Goal: Task Accomplishment & Management: Complete application form

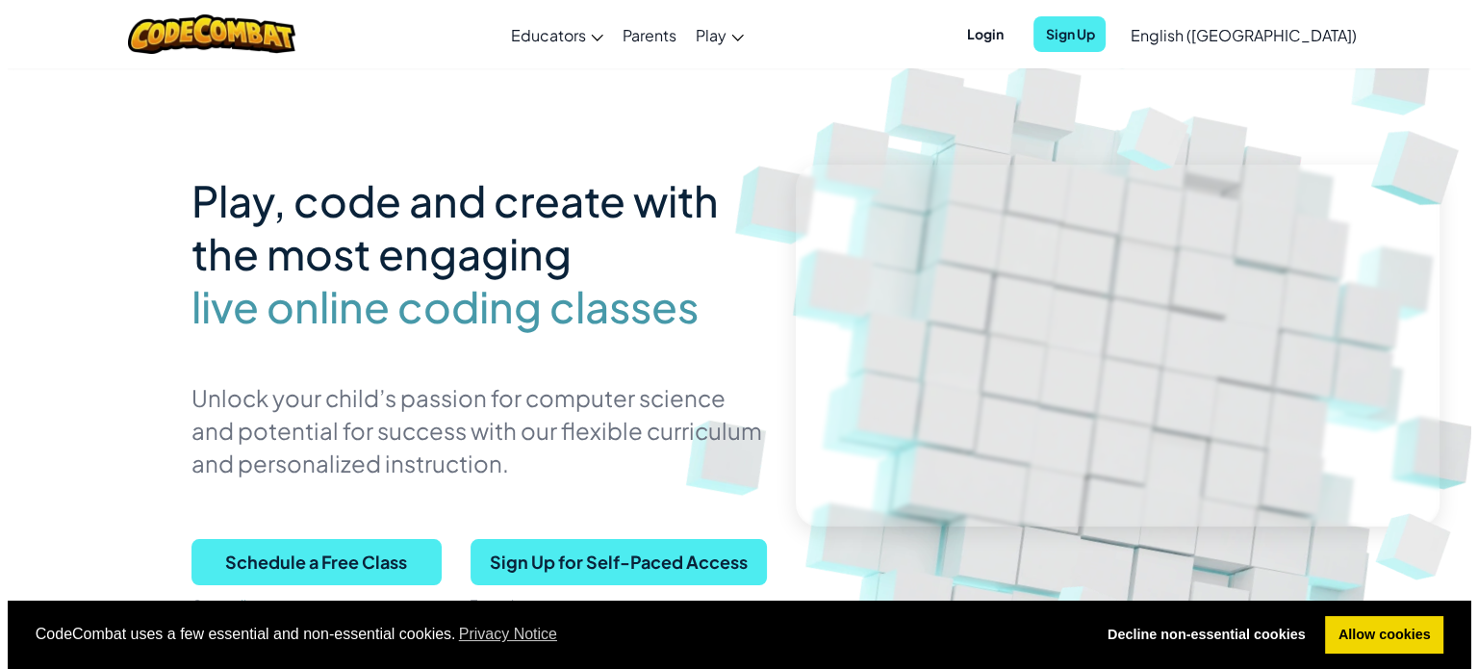
scroll to position [192, 0]
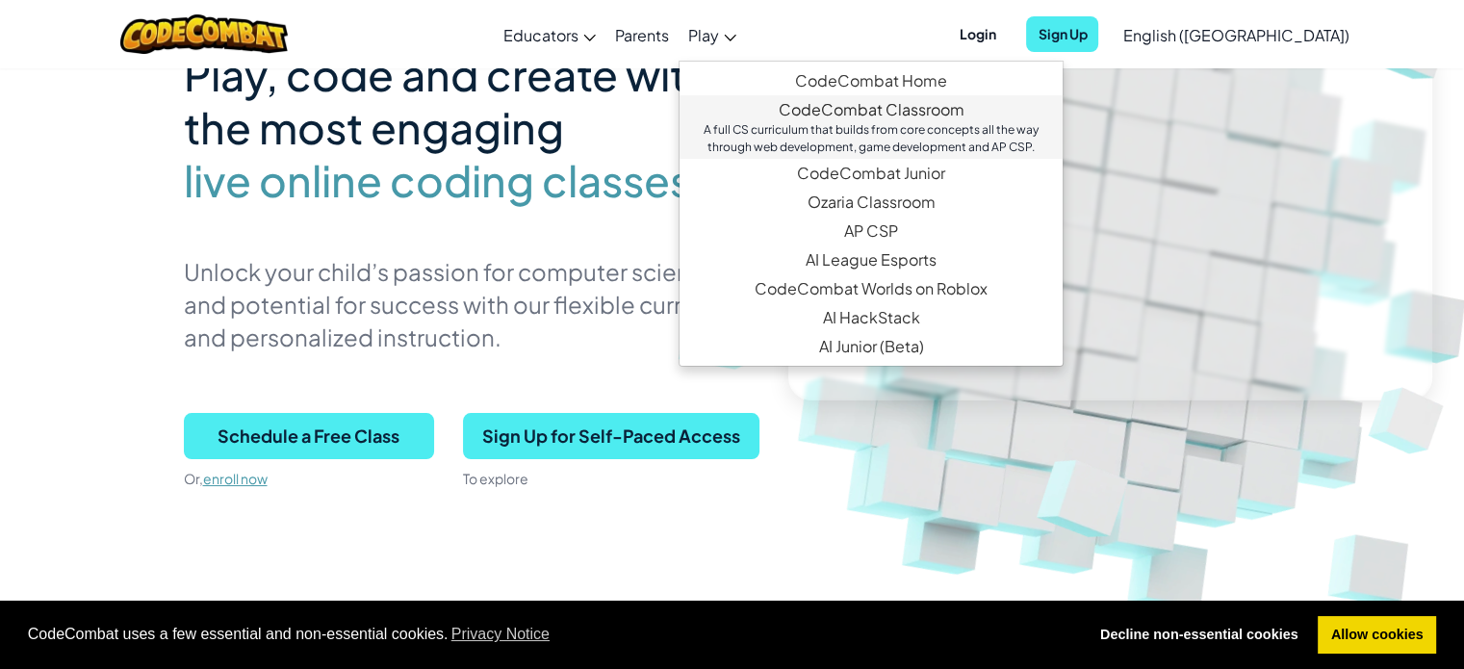
click at [970, 107] on link "CodeCombat Classroom A full CS curriculum that builds from core concepts all th…" at bounding box center [870, 127] width 383 height 64
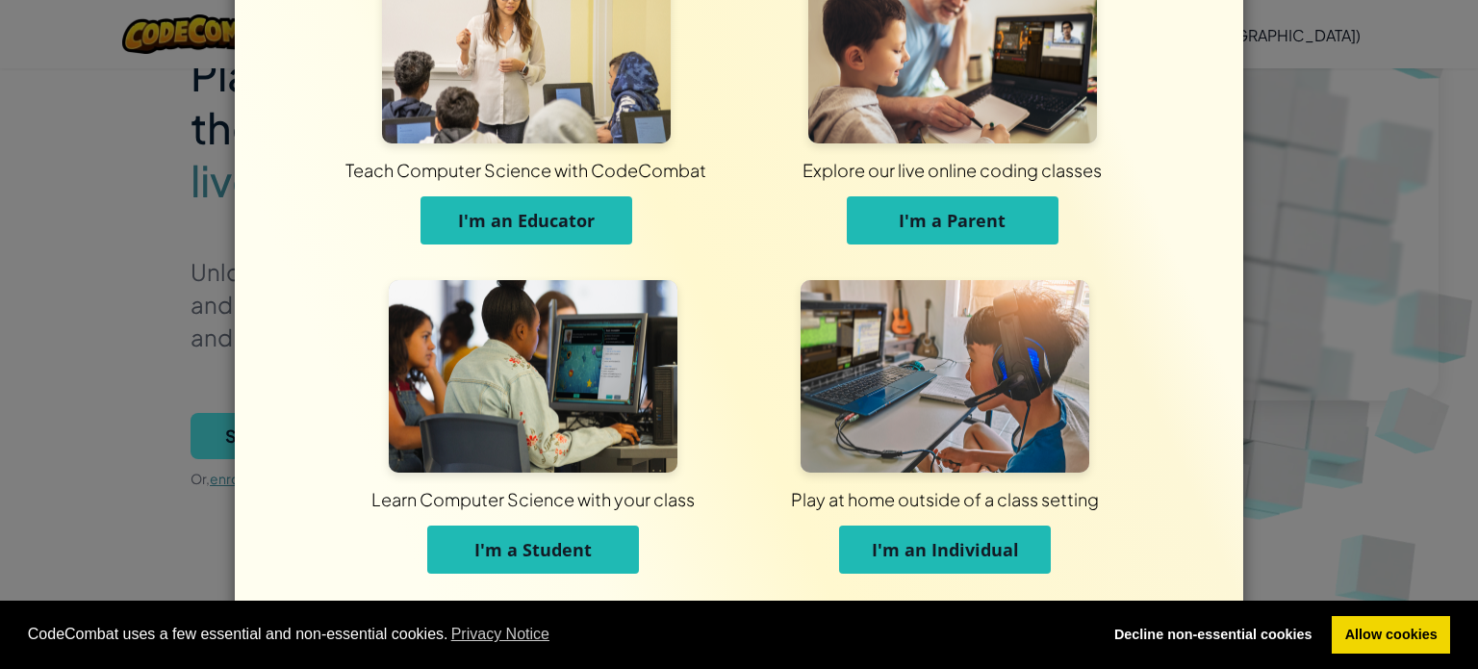
scroll to position [92, 0]
click at [861, 542] on button "I'm an Individual" at bounding box center [945, 549] width 212 height 48
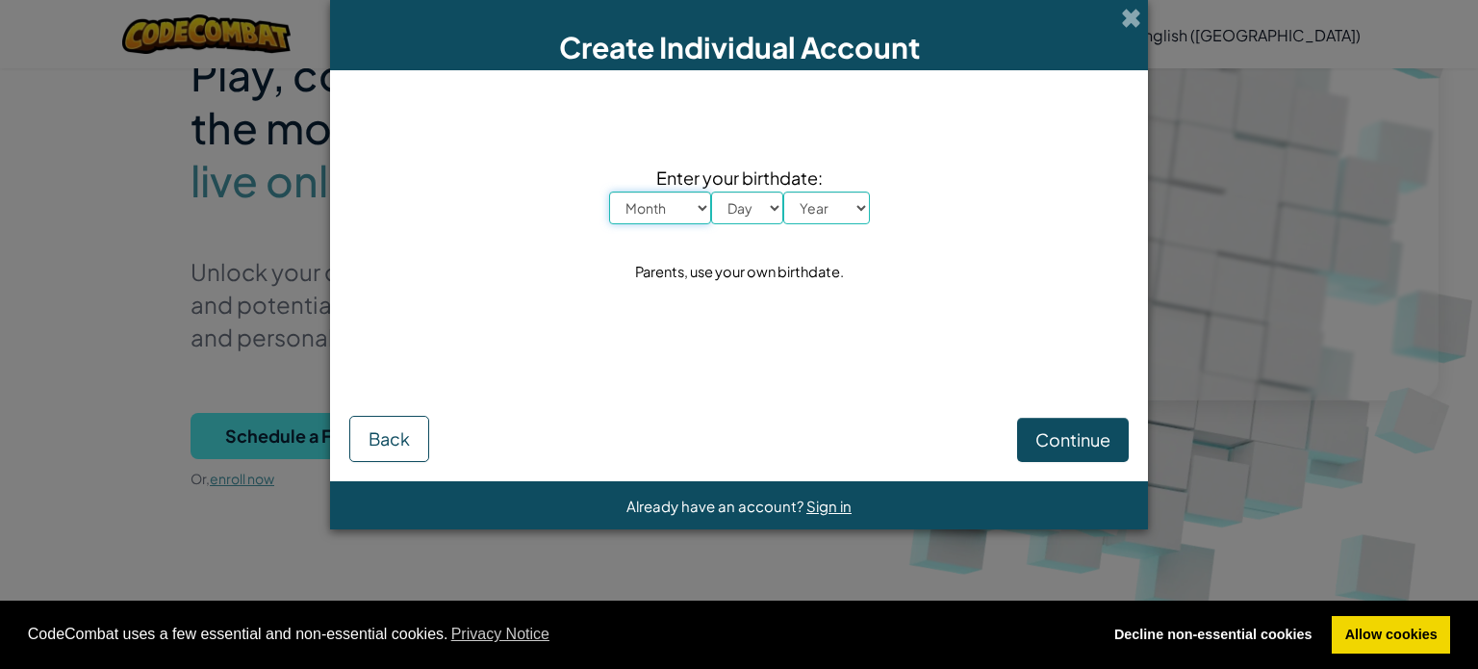
scroll to position [0, 0]
click at [685, 217] on select "Month January February March April May June July August September October Novem…" at bounding box center [660, 208] width 102 height 33
select select "10"
click at [609, 192] on select "Month January February March April May June July August September October Novem…" at bounding box center [660, 208] width 102 height 33
click at [737, 210] on select "Day 1 2 3 4 5 6 7 8 9 10 11 12 13 14 15 16 17 18 19 20 21 22 23 24 25 26 27 28 …" at bounding box center [747, 208] width 72 height 33
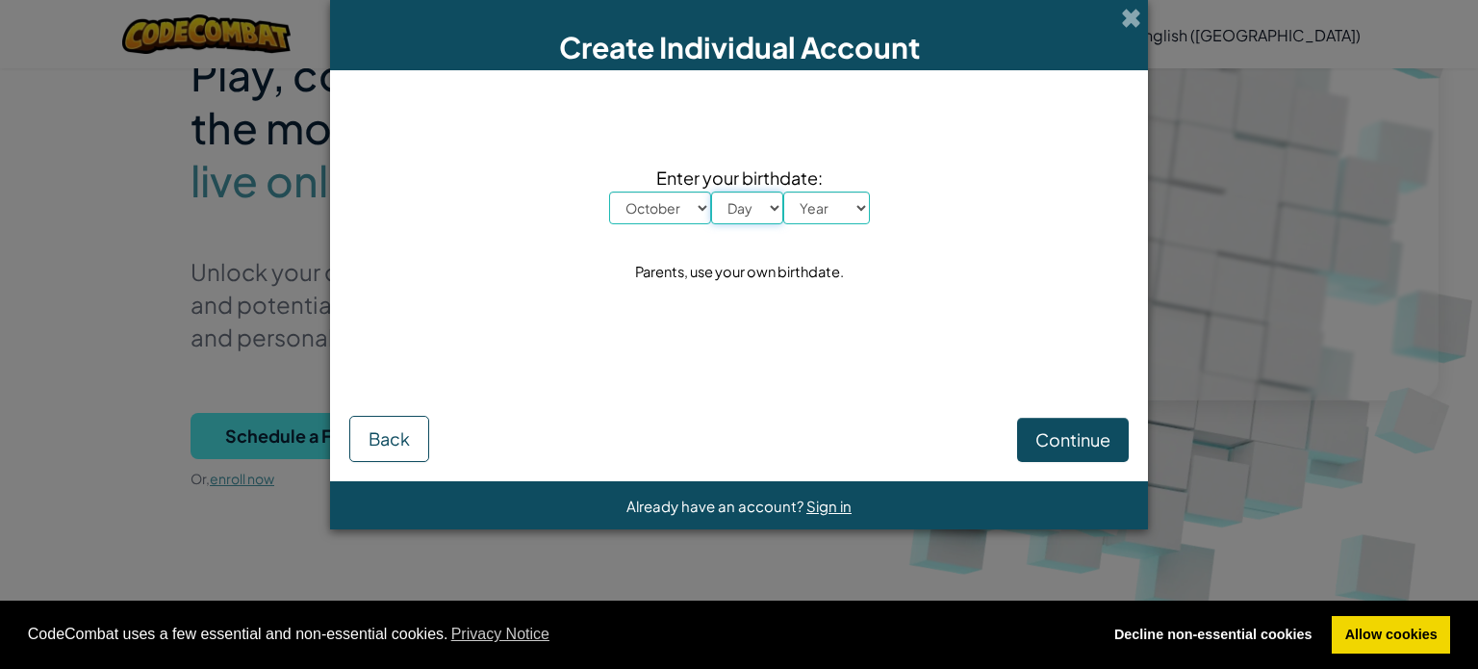
select select "13"
click at [711, 192] on select "Day 1 2 3 4 5 6 7 8 9 10 11 12 13 14 15 16 17 18 19 20 21 22 23 24 25 26 27 28 …" at bounding box center [747, 208] width 72 height 33
click at [808, 211] on select "Year [DATE] 2024 2023 2022 2021 2020 2019 2018 2017 2016 2015 2014 2013 2012 20…" at bounding box center [826, 208] width 87 height 33
select select "1998"
click at [783, 192] on select "Year [DATE] 2024 2023 2022 2021 2020 2019 2018 2017 2016 2015 2014 2013 2012 20…" at bounding box center [826, 208] width 87 height 33
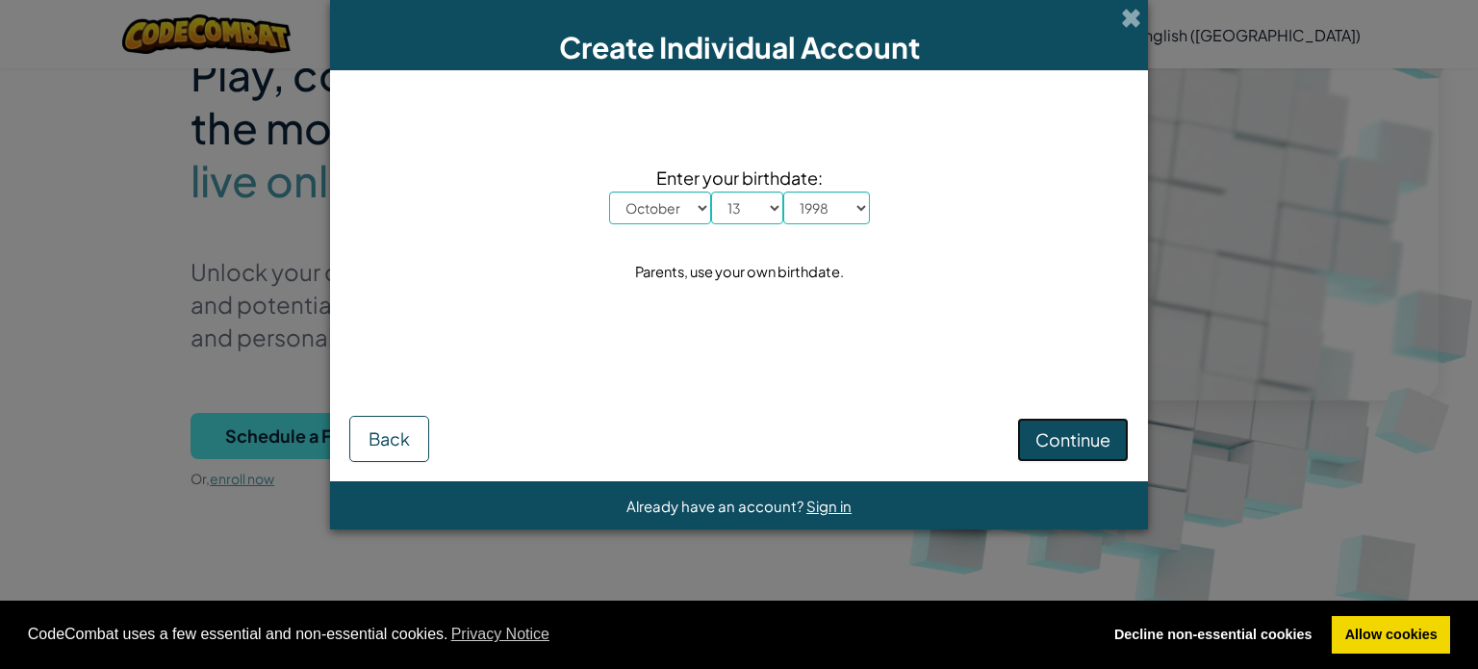
click at [1068, 438] on span "Continue" at bounding box center [1072, 439] width 75 height 22
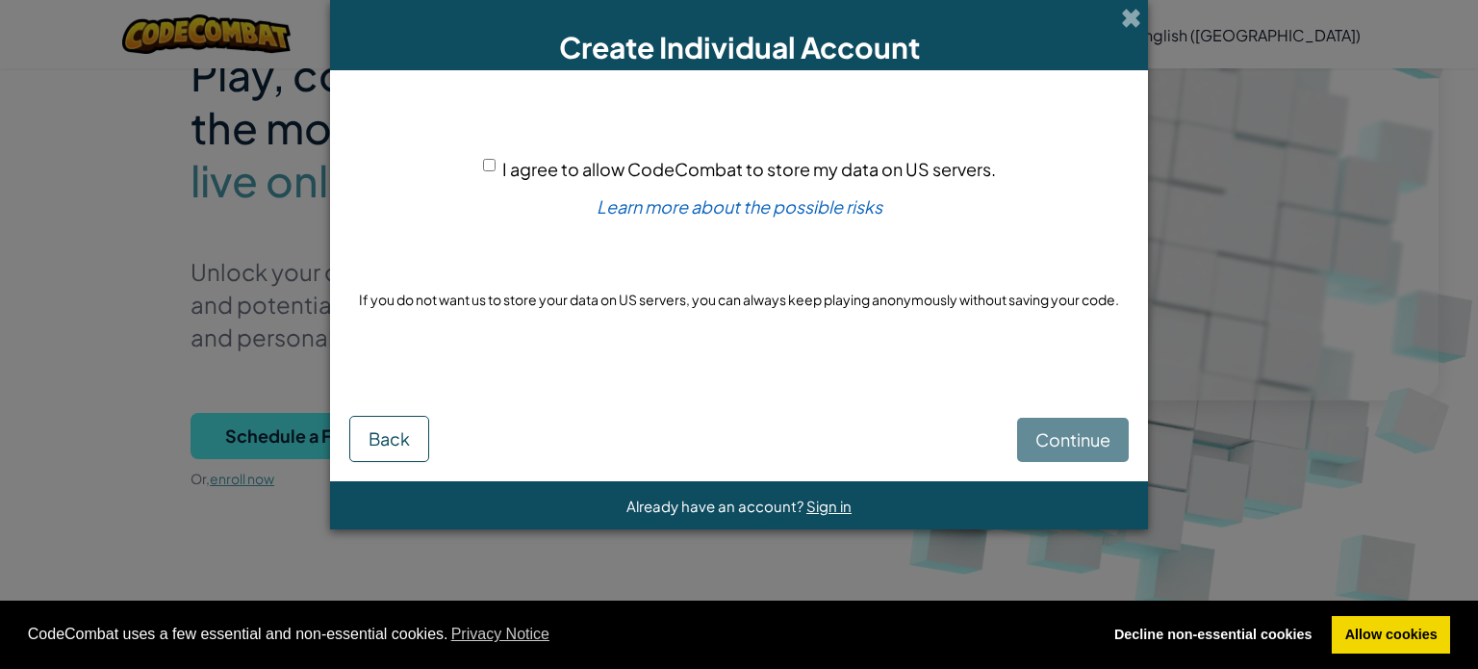
click at [519, 177] on span "I agree to allow CodeCombat to store my data on US servers." at bounding box center [749, 169] width 494 height 22
click at [496, 171] on input "I agree to allow CodeCombat to store my data on US servers." at bounding box center [489, 165] width 13 height 13
checkbox input "true"
click at [1082, 445] on span "Continue" at bounding box center [1072, 439] width 75 height 22
